Goal: Find specific page/section: Find specific page/section

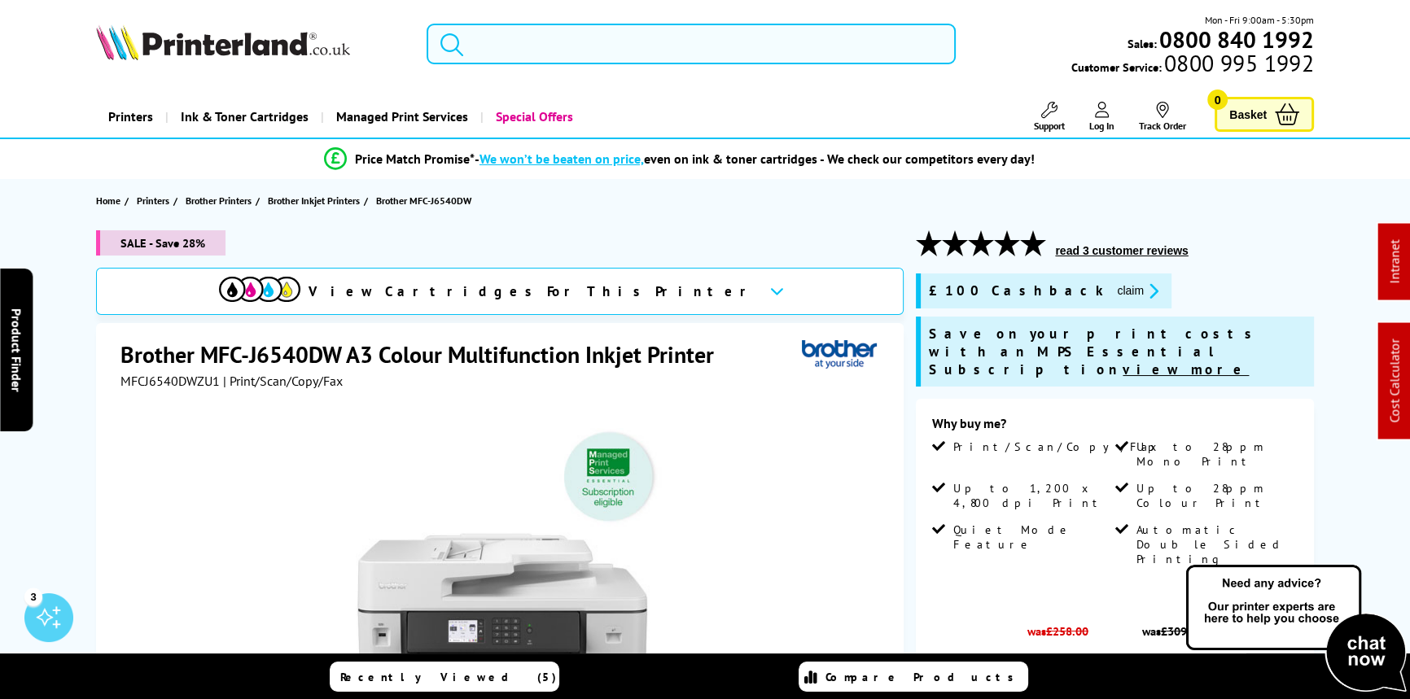
click at [507, 41] on input "search" at bounding box center [691, 44] width 529 height 41
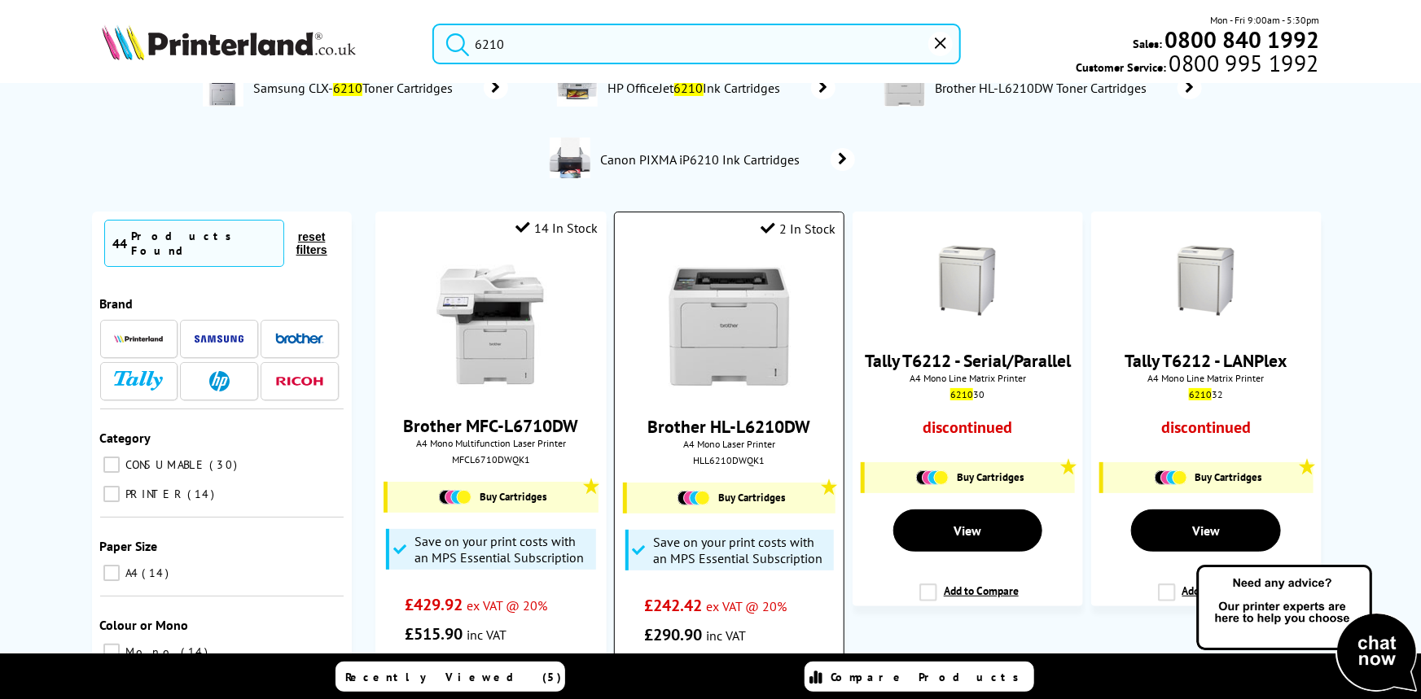
scroll to position [73, 0]
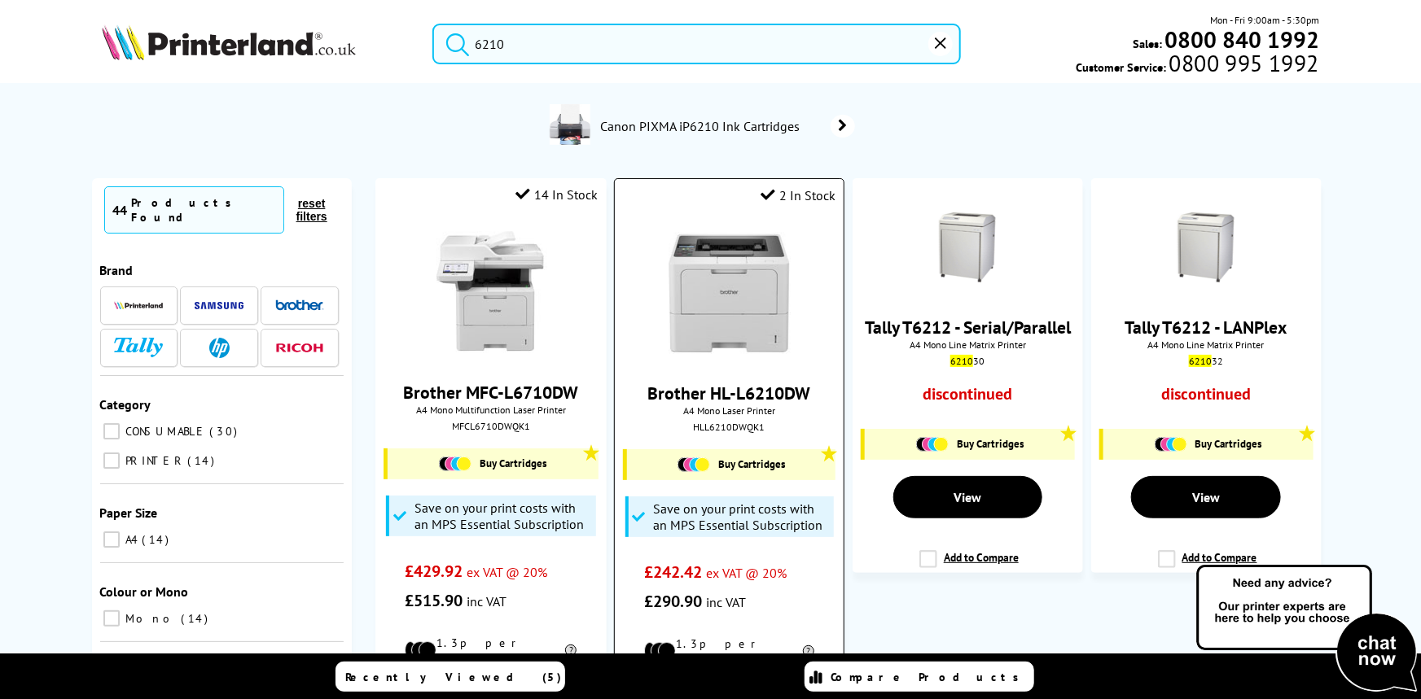
type input "6210"
click at [720, 271] on img at bounding box center [730, 293] width 122 height 122
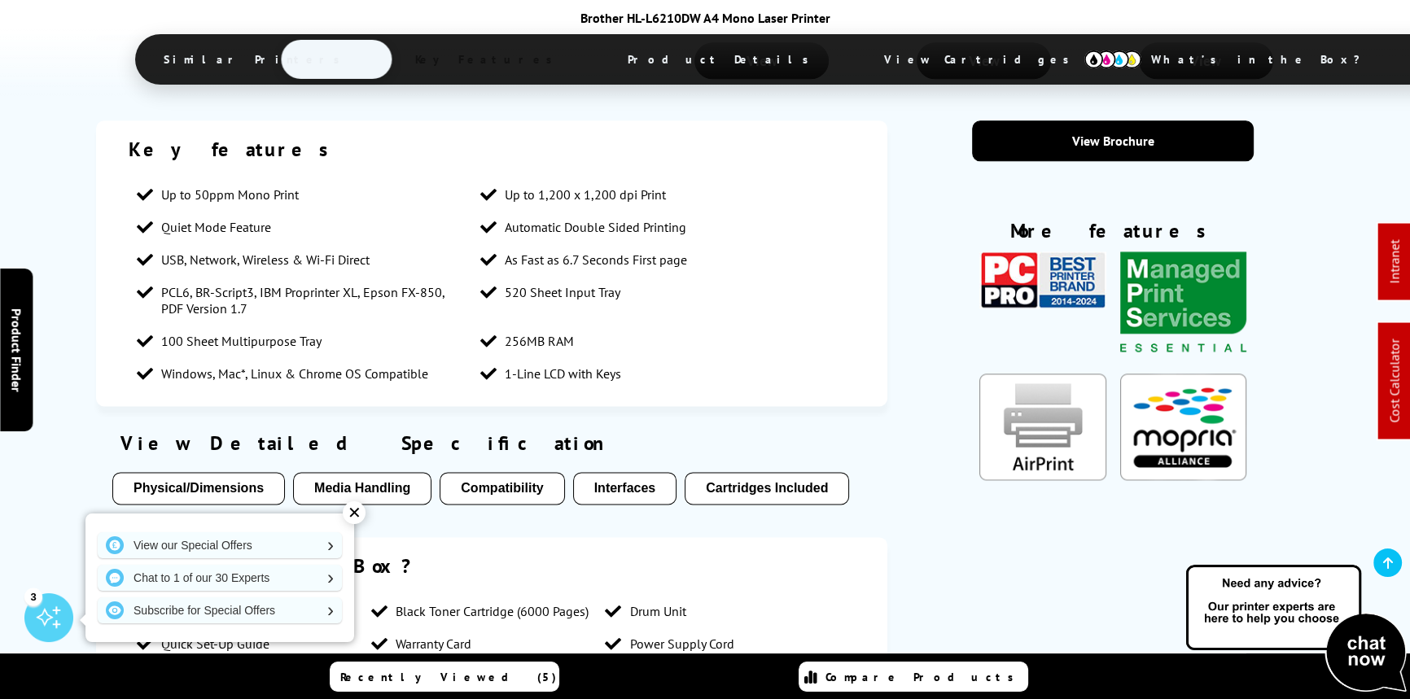
scroll to position [2712, 0]
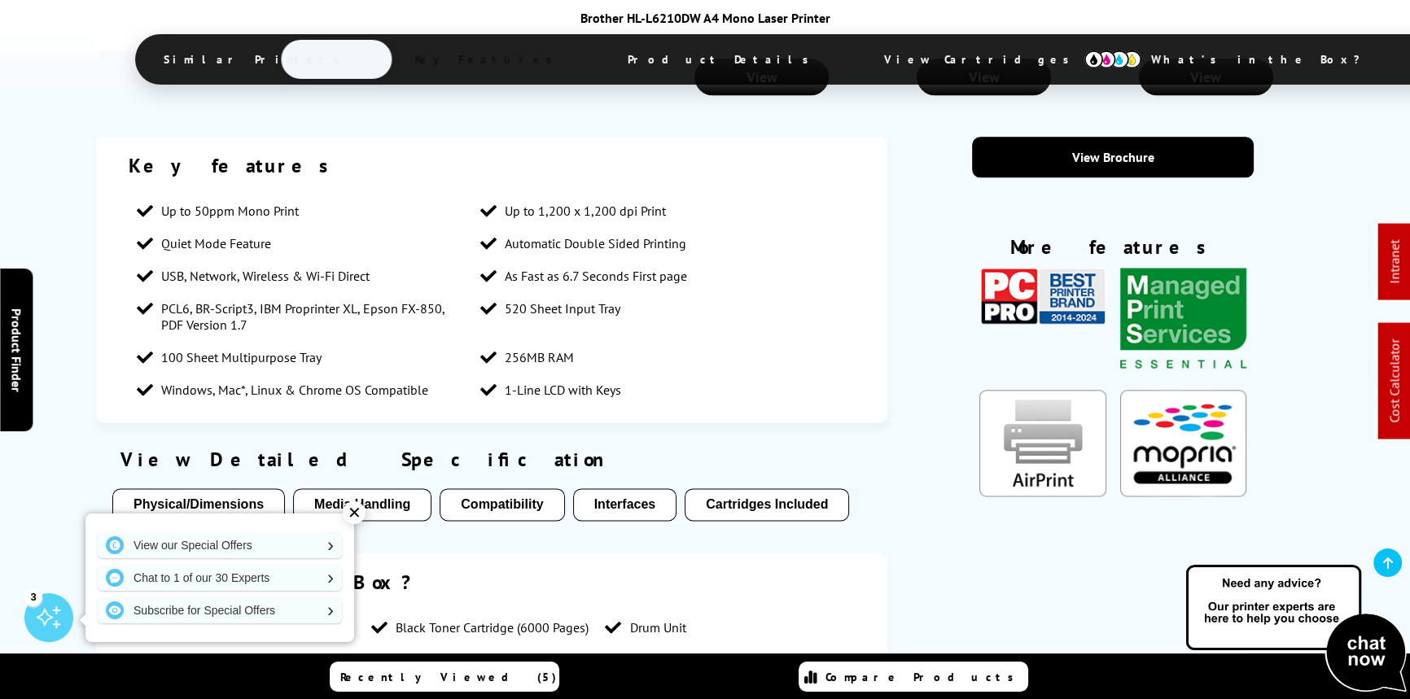
click at [192, 489] on button "Physical/Dimensions" at bounding box center [198, 505] width 173 height 33
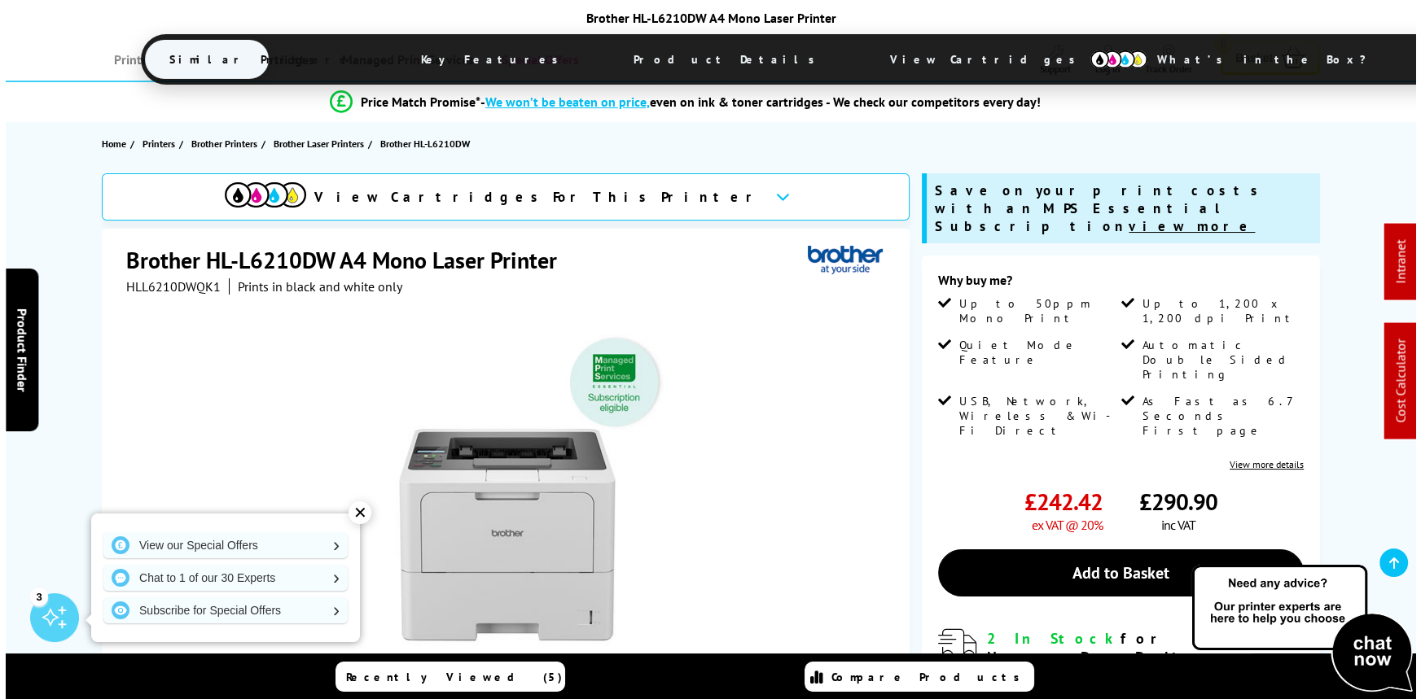
scroll to position [0, 0]
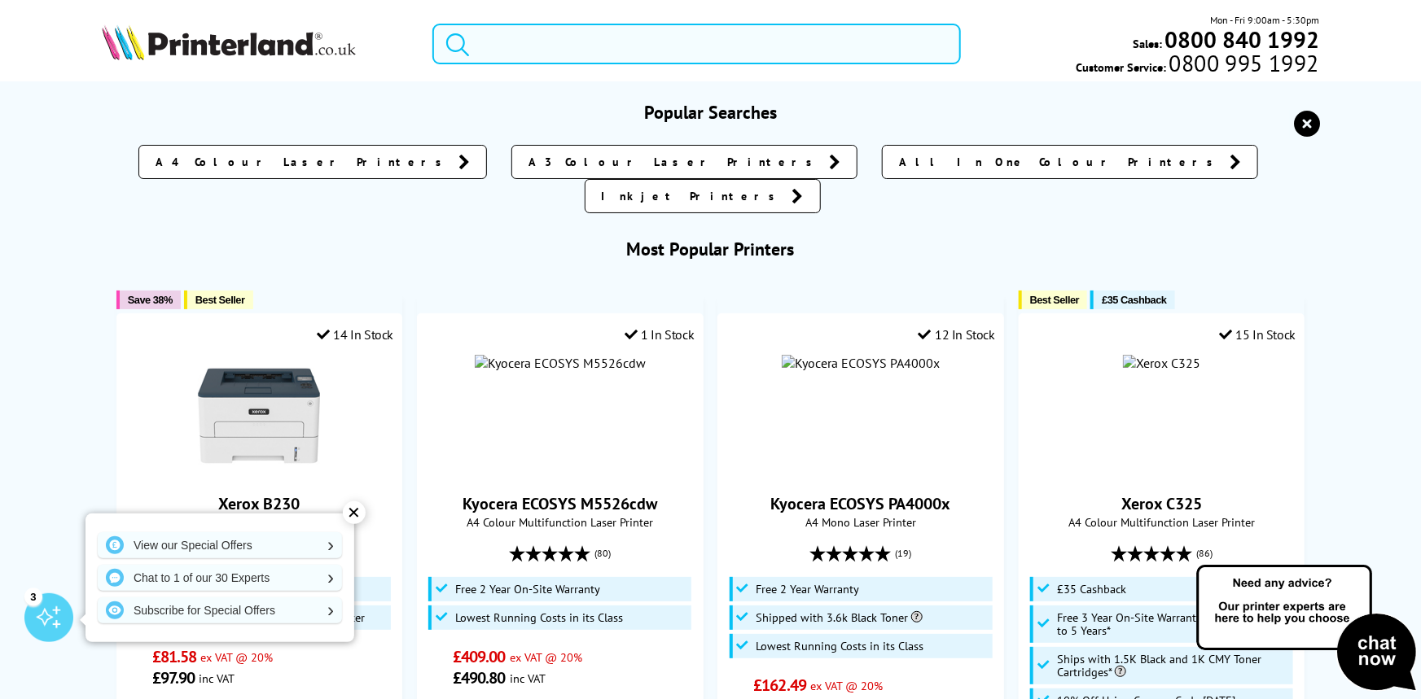
click at [603, 48] on input "search" at bounding box center [696, 44] width 528 height 41
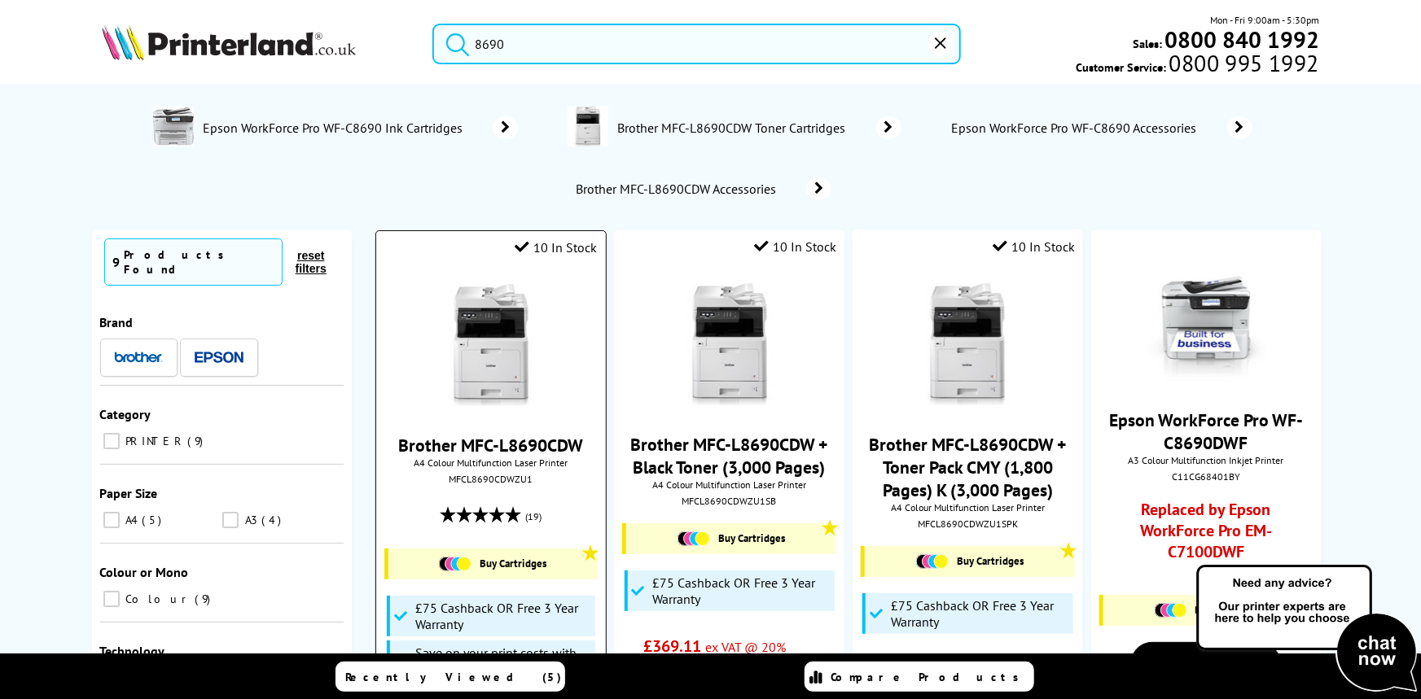
type input "8690"
click at [486, 477] on div "MFCL8690CDWZU1" at bounding box center [490, 479] width 204 height 12
click at [487, 477] on div "MFCL8690CDWZU1" at bounding box center [490, 479] width 204 height 12
copy div "MFCL8690CDWZU1"
